Goal: Obtain resource: Download file/media

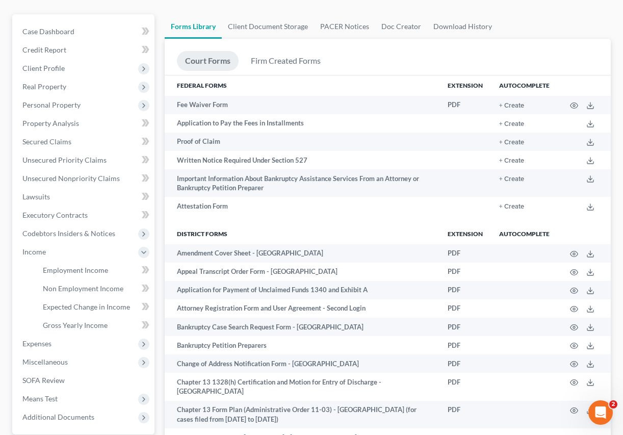
scroll to position [102, 0]
click at [261, 24] on link "Client Document Storage" at bounding box center [268, 26] width 92 height 24
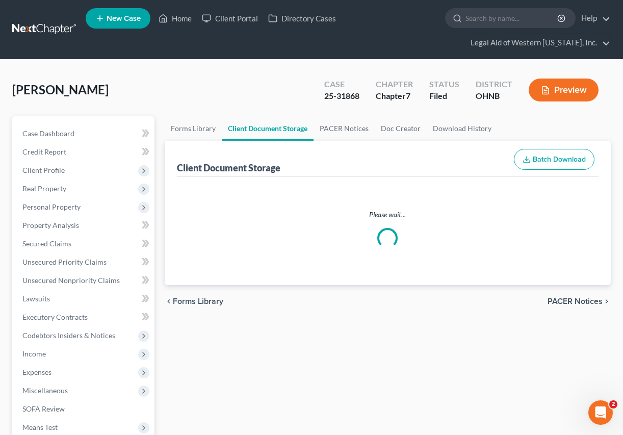
select select "5"
select select "4"
select select "16"
select select "20"
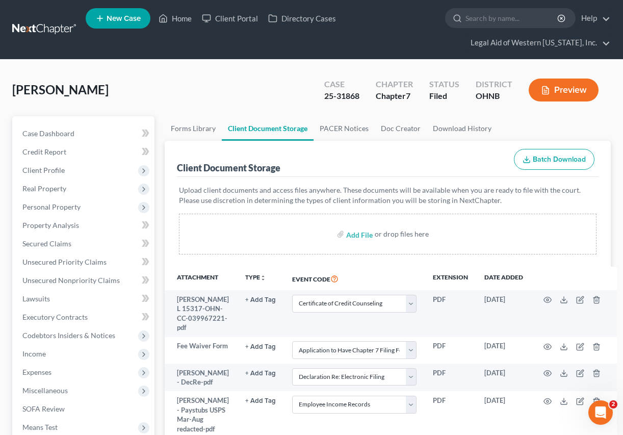
click at [391, 162] on div "Client Document Storage Batch Download" at bounding box center [388, 159] width 422 height 37
click at [356, 236] on input "file" at bounding box center [358, 234] width 24 height 18
type input "C:\fakepath\[PERSON_NAME] - Amendment Cover Sheet.pdf"
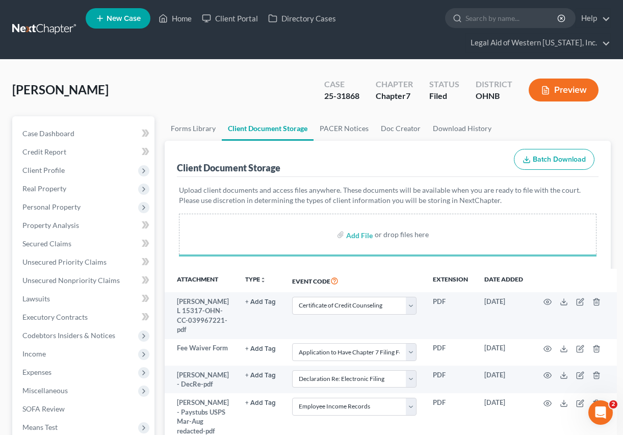
select select "5"
select select "4"
select select "16"
select select "20"
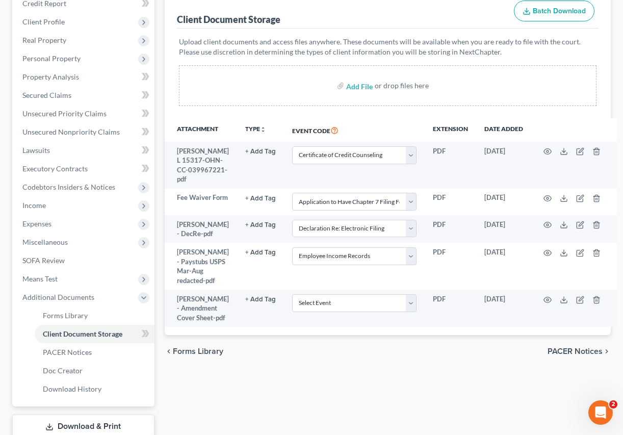
scroll to position [149, 0]
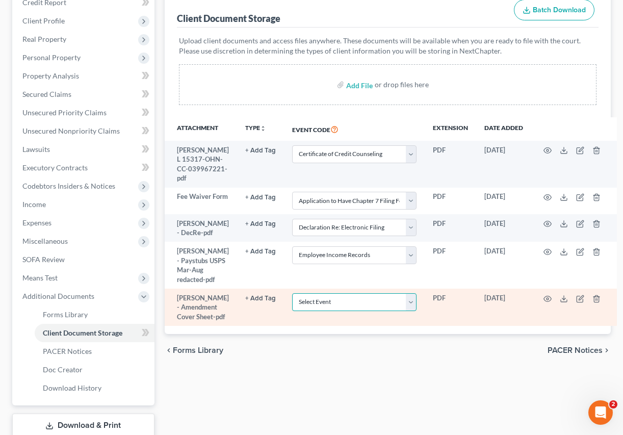
click at [324, 311] on select "Select Event 20 Largest Unsecured Creditors Amended List of Creditors (Fee) Ame…" at bounding box center [354, 302] width 124 height 18
select select "3"
click at [292, 311] on select "Select Event 20 Largest Unsecured Creditors Amended List of Creditors (Fee) Ame…" at bounding box center [354, 302] width 124 height 18
click at [409, 311] on select "Select Event 20 Largest Unsecured Creditors Amended List of Creditors (Fee) Ame…" at bounding box center [354, 302] width 124 height 18
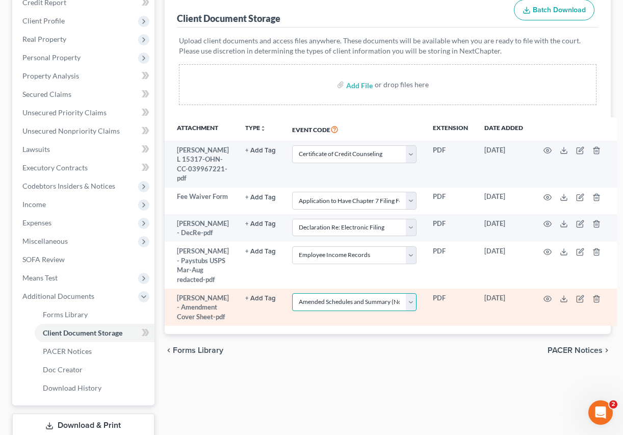
click at [409, 311] on select "Select Event 20 Largest Unsecured Creditors Amended List of Creditors (Fee) Ame…" at bounding box center [354, 302] width 124 height 18
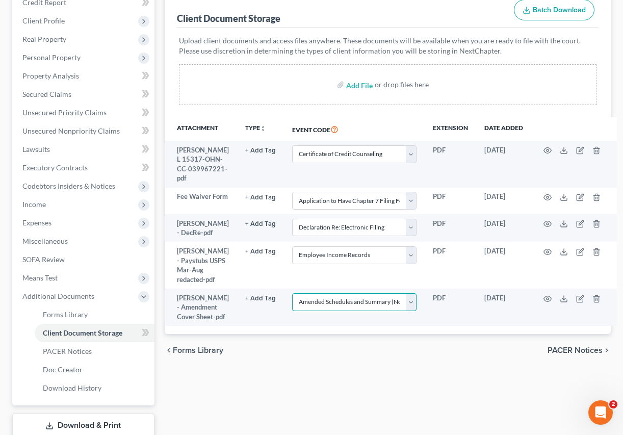
select select
click at [292, 311] on select "Select Event 20 Largest Unsecured Creditors Amended List of Creditors (Fee) Ame…" at bounding box center [354, 302] width 124 height 18
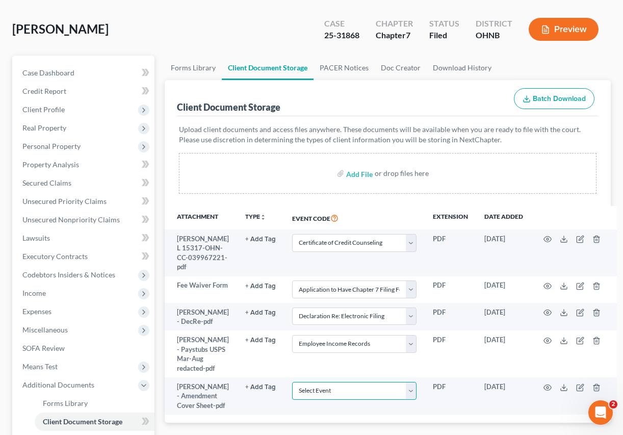
scroll to position [61, 0]
click at [478, 66] on link "Download History" at bounding box center [462, 67] width 71 height 24
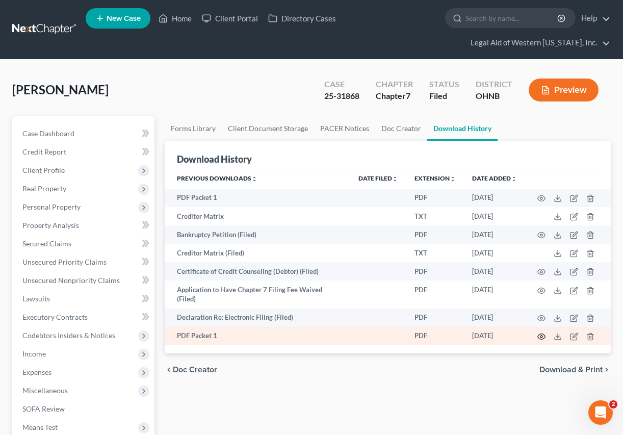
click at [541, 336] on circle "button" at bounding box center [542, 337] width 2 height 2
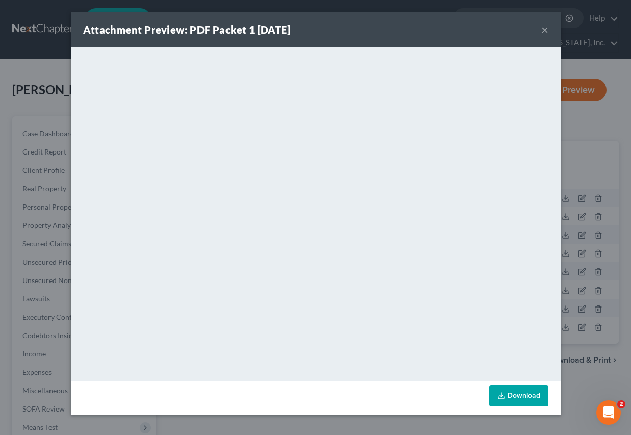
click at [547, 29] on button "×" at bounding box center [544, 29] width 7 height 12
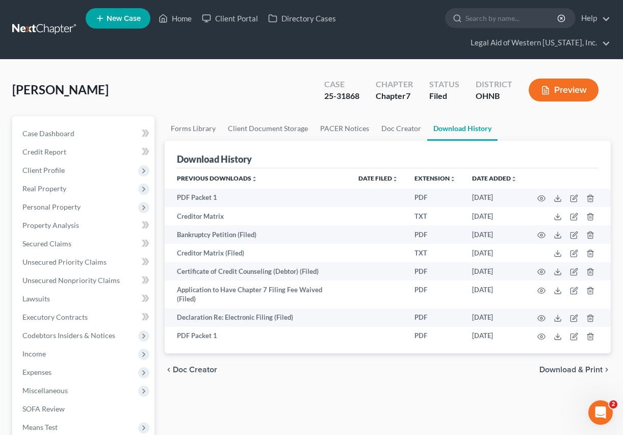
scroll to position [217, 0]
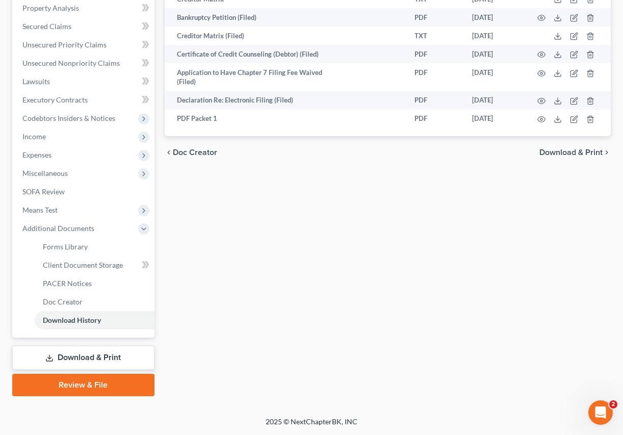
click at [86, 350] on link "Download & Print" at bounding box center [83, 358] width 142 height 24
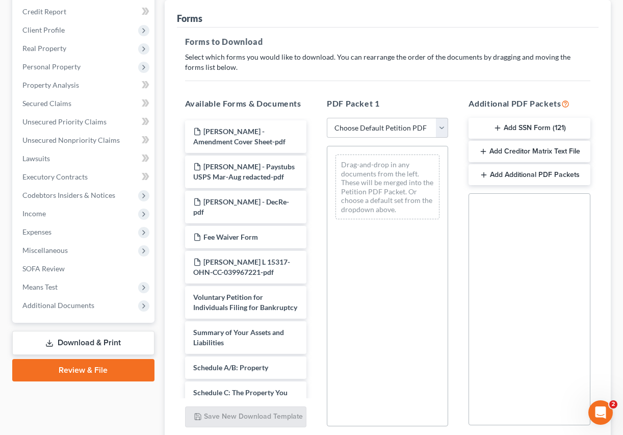
scroll to position [223, 0]
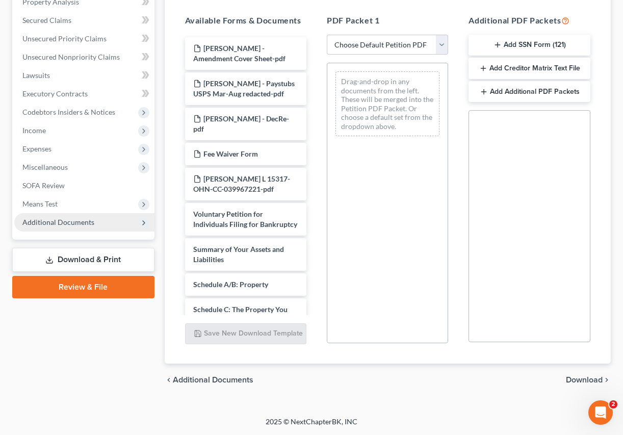
click at [71, 219] on span "Additional Documents" at bounding box center [58, 222] width 72 height 9
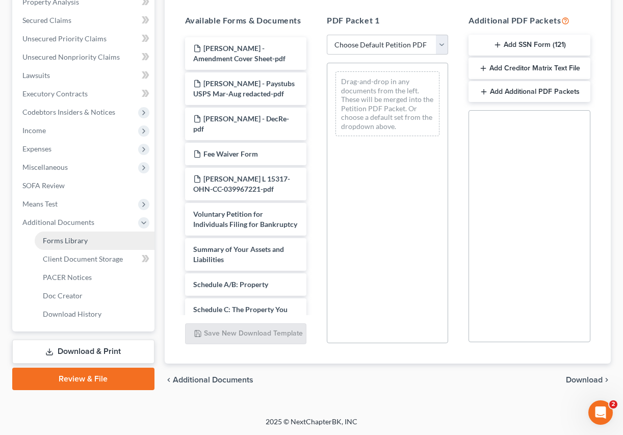
click at [71, 232] on link "Forms Library" at bounding box center [95, 241] width 120 height 18
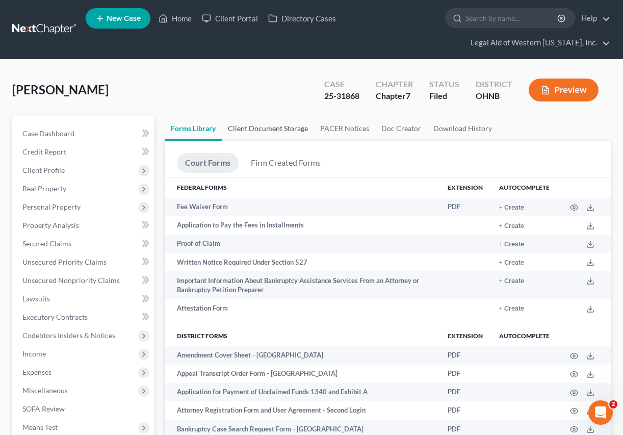
click at [259, 132] on link "Client Document Storage" at bounding box center [268, 128] width 92 height 24
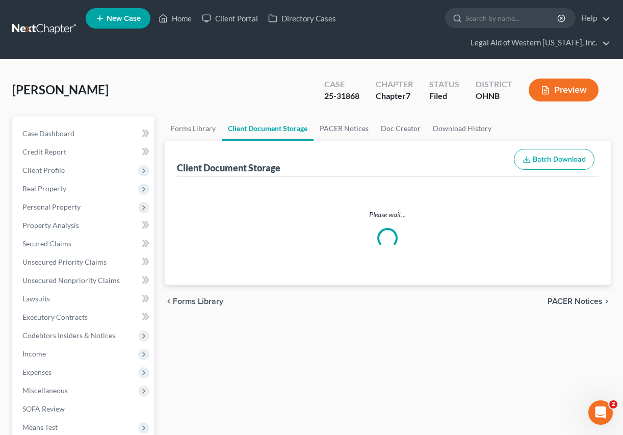
select select "5"
select select "4"
select select "16"
select select "20"
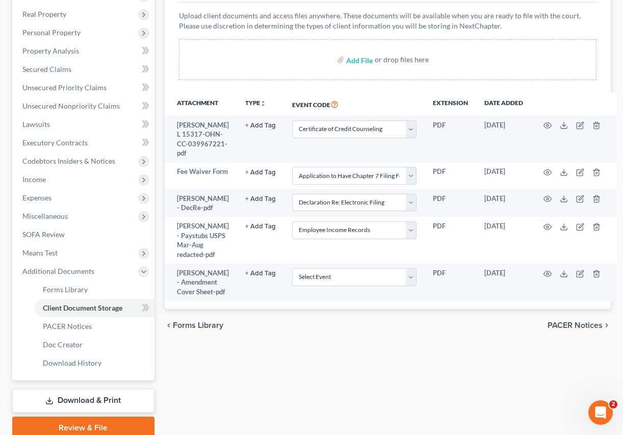
scroll to position [173, 0]
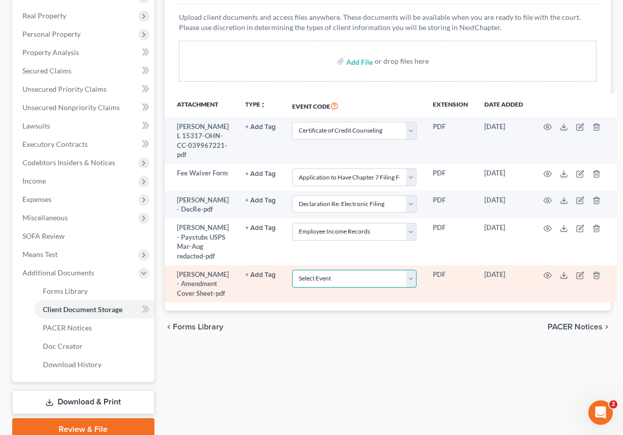
click at [344, 288] on select "Select Event 20 Largest Unsecured Creditors Amended List of Creditors (Fee) Ame…" at bounding box center [354, 279] width 124 height 18
select select "3"
click at [292, 288] on select "Select Event 20 Largest Unsecured Creditors Amended List of Creditors (Fee) Ame…" at bounding box center [354, 279] width 124 height 18
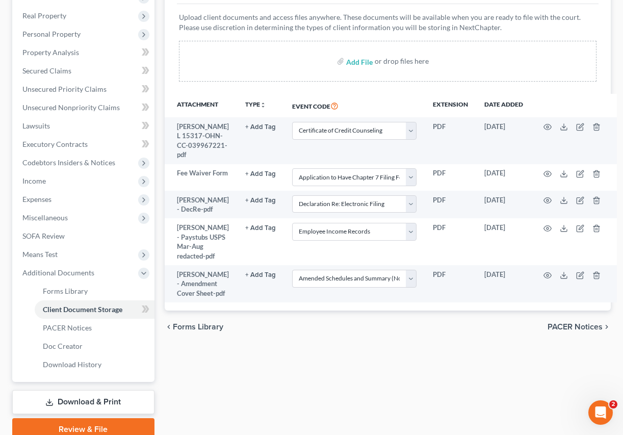
click at [74, 403] on link "Download & Print" at bounding box center [83, 402] width 142 height 24
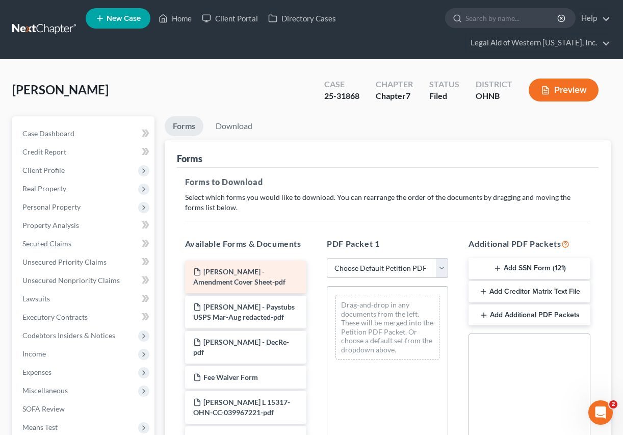
click at [278, 280] on span "[PERSON_NAME] - Amendment Cover Sheet-pdf" at bounding box center [239, 276] width 92 height 19
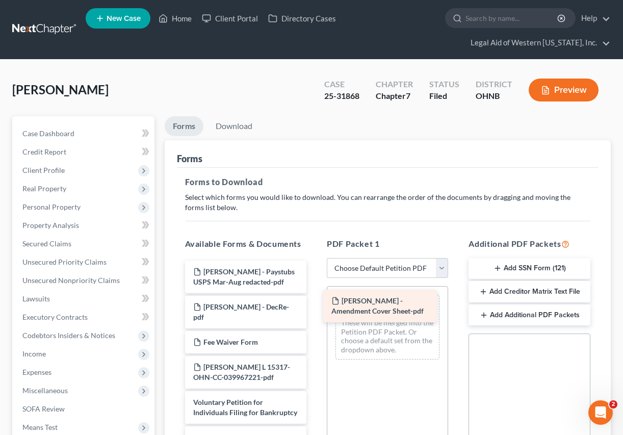
drag, startPoint x: 278, startPoint y: 280, endPoint x: 423, endPoint y: 309, distance: 148.8
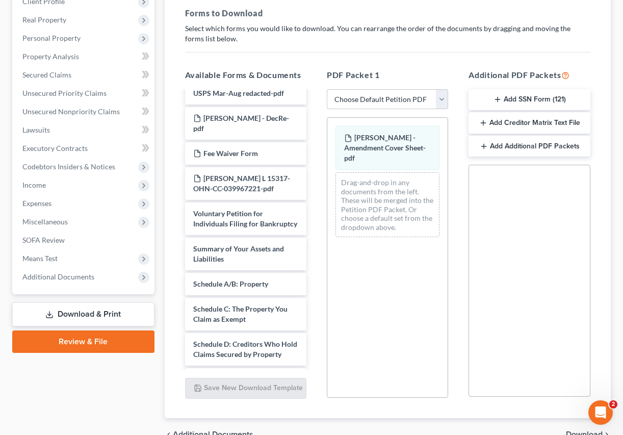
scroll to position [18, 0]
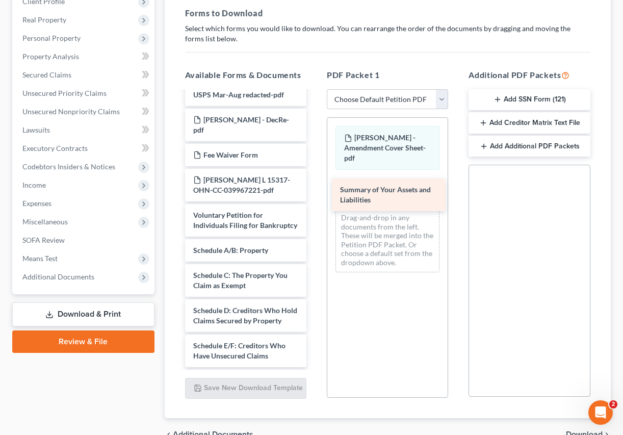
drag, startPoint x: 264, startPoint y: 263, endPoint x: 411, endPoint y: 192, distance: 163.2
click at [315, 192] on div "Summary of Your Assets and Liabilities [PERSON_NAME] - Paystubs USPS Mar-Aug re…" at bounding box center [246, 426] width 138 height 706
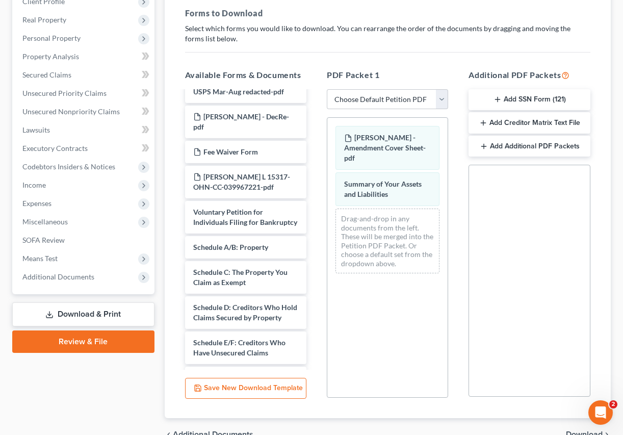
scroll to position [23, 0]
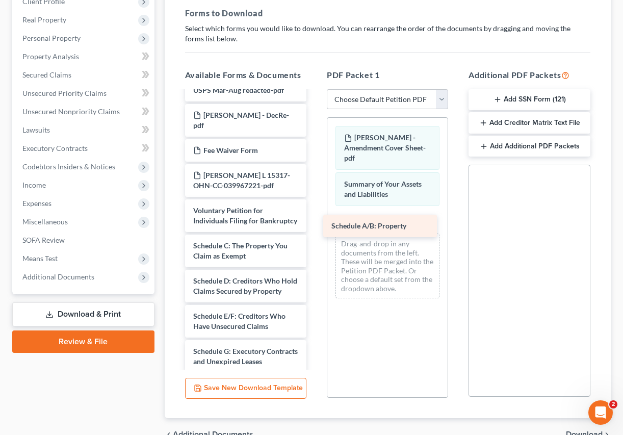
drag, startPoint x: 252, startPoint y: 251, endPoint x: 403, endPoint y: 217, distance: 154.7
click at [315, 217] on div "Schedule A/B: Property [PERSON_NAME] - Paystubs USPS Mar-Aug redacted-pdf [PERS…" at bounding box center [246, 409] width 138 height 681
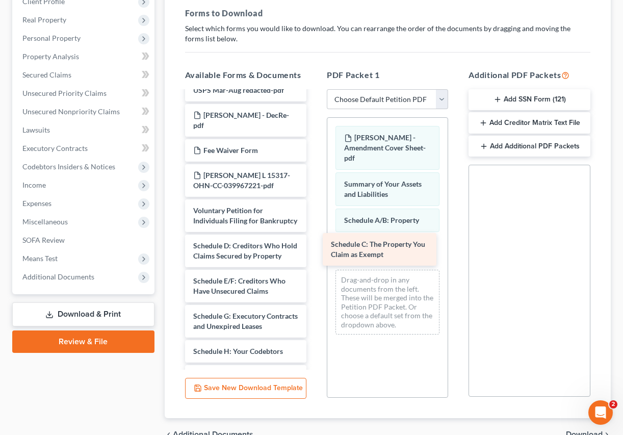
drag, startPoint x: 264, startPoint y: 267, endPoint x: 402, endPoint y: 257, distance: 138.2
click at [315, 257] on div "Schedule C: The Property You Claim as Exempt [PERSON_NAME] - Paystubs USPS Mar-…" at bounding box center [246, 392] width 138 height 646
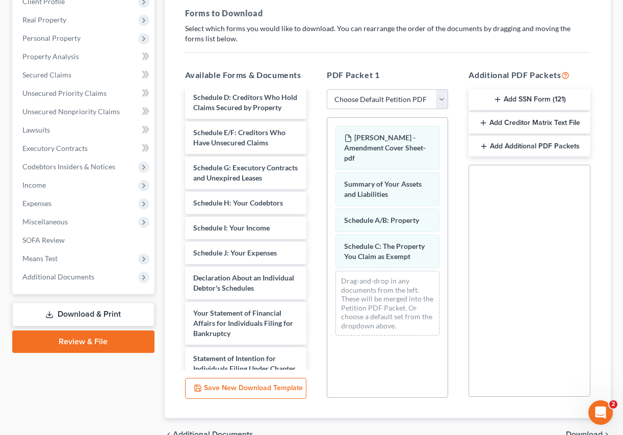
scroll to position [176, 0]
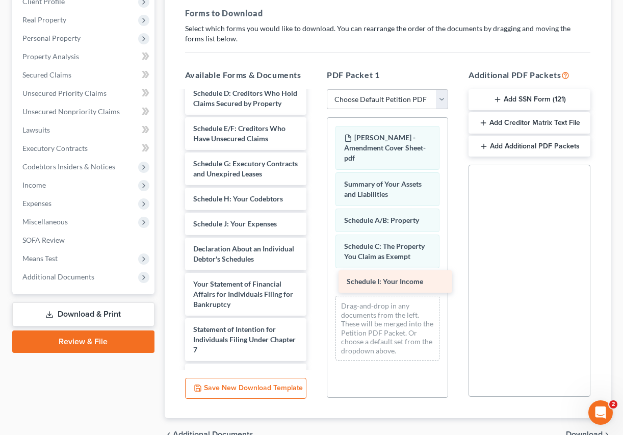
drag, startPoint x: 257, startPoint y: 251, endPoint x: 409, endPoint y: 278, distance: 154.4
click at [315, 278] on div "Schedule I: Your Income [PERSON_NAME] - Paystubs USPS Mar-Aug redacted-pdf [PER…" at bounding box center [246, 226] width 138 height 621
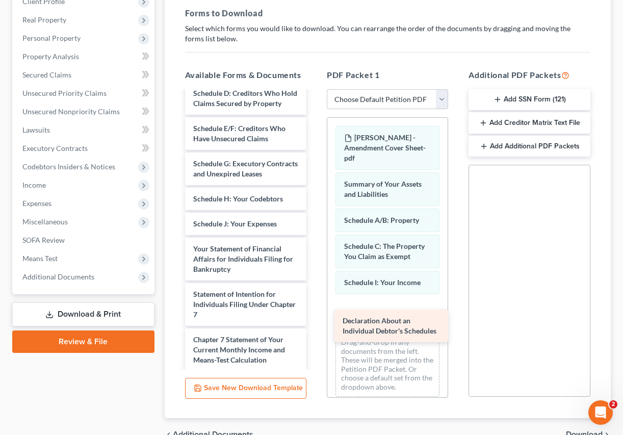
drag, startPoint x: 244, startPoint y: 291, endPoint x: 394, endPoint y: 333, distance: 155.1
click at [315, 333] on div "Declaration About an Individual Debtor's Schedules [PERSON_NAME] - Paystubs USP…" at bounding box center [246, 209] width 138 height 586
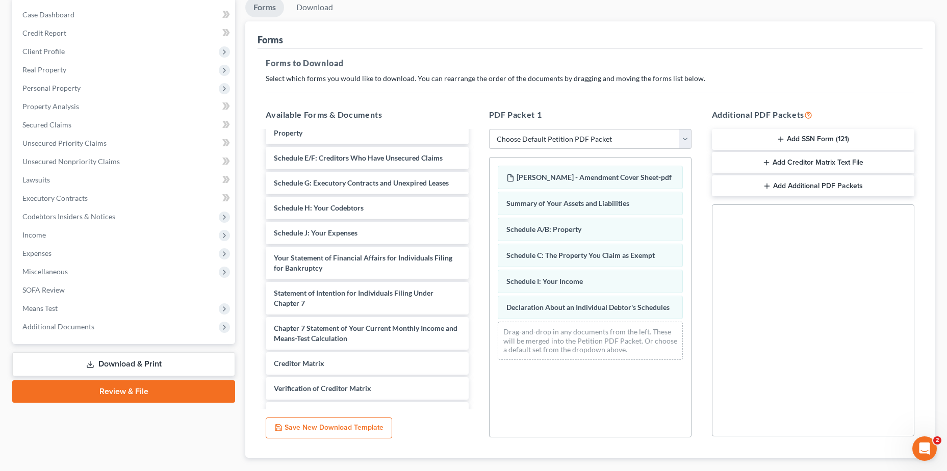
scroll to position [159, 0]
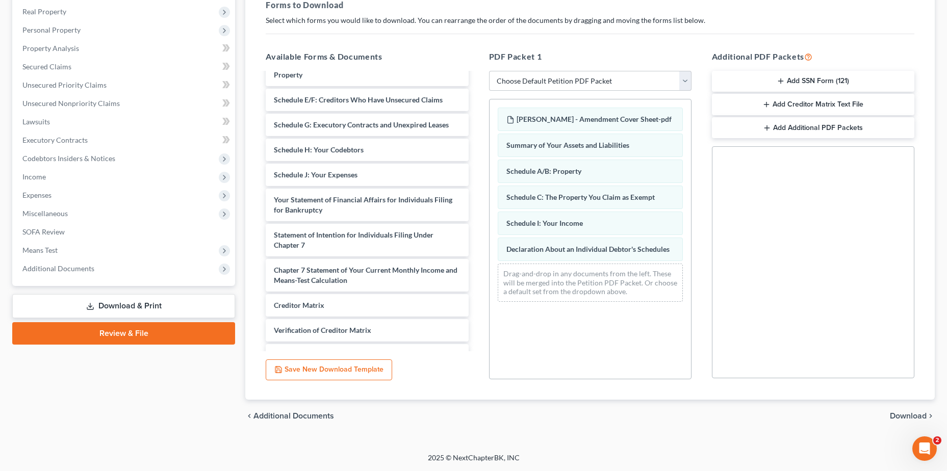
click at [623, 418] on span "Download" at bounding box center [908, 416] width 37 height 8
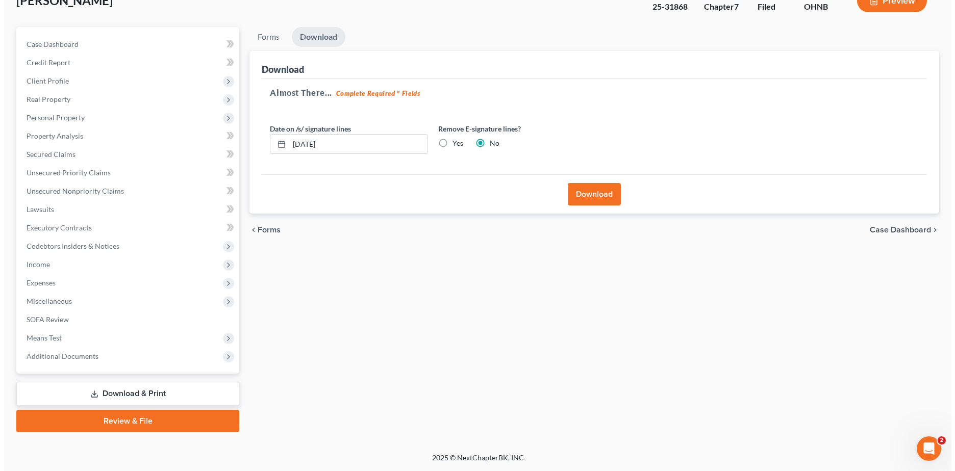
scroll to position [71, 0]
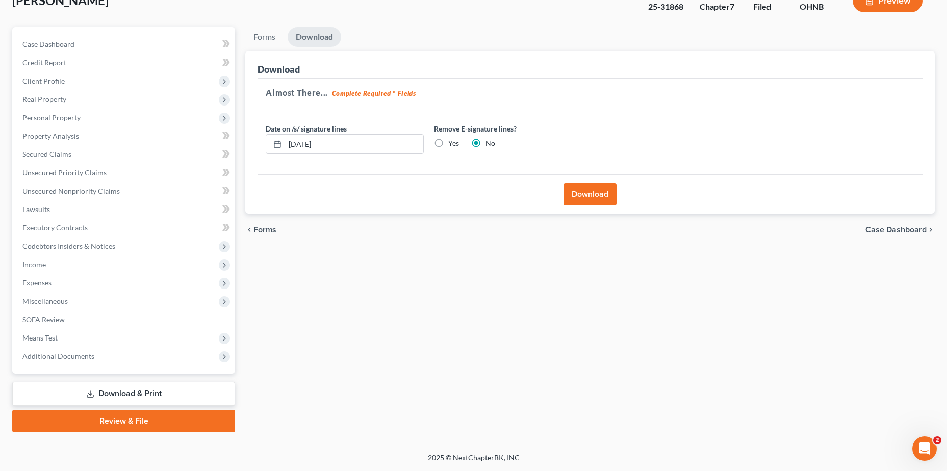
click at [586, 193] on button "Download" at bounding box center [590, 194] width 53 height 22
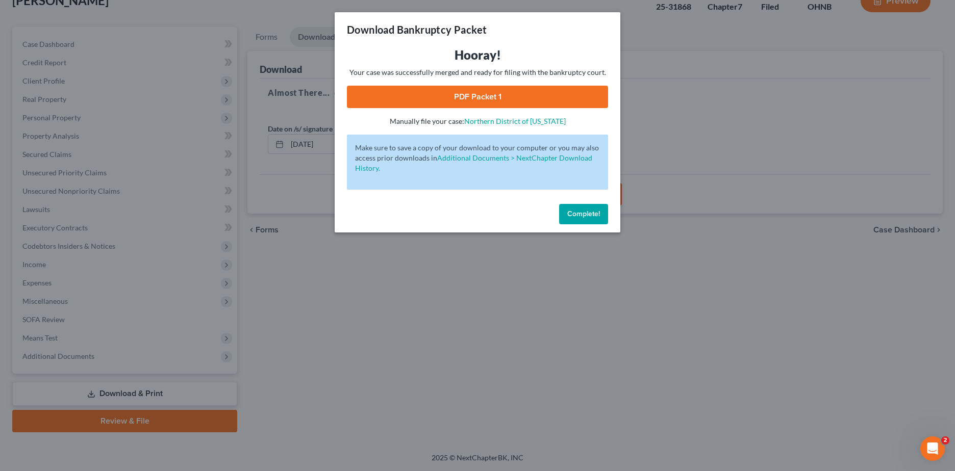
click at [468, 92] on link "PDF Packet 1" at bounding box center [477, 97] width 261 height 22
